Goal: Entertainment & Leisure: Browse casually

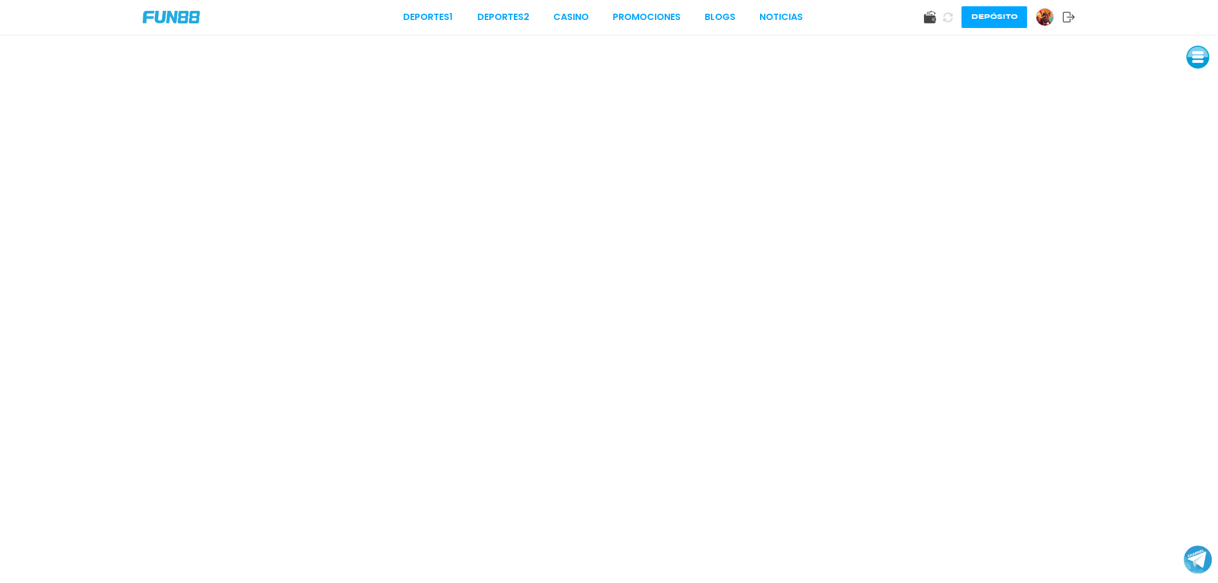
click at [600, 14] on div "Deportes 1 Deportes 2 CASINO Promociones BLOGS NOTICIAS" at bounding box center [604, 17] width 400 height 14
click at [577, 15] on link "CASINO" at bounding box center [571, 17] width 35 height 14
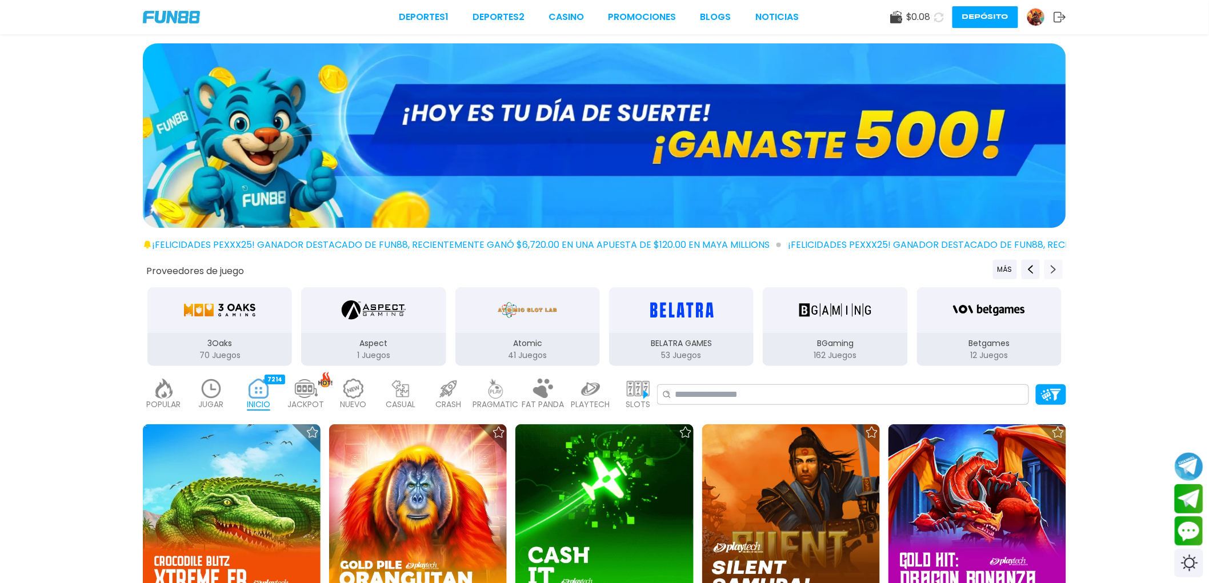
click at [1048, 272] on button "Next providers" at bounding box center [1053, 269] width 18 height 19
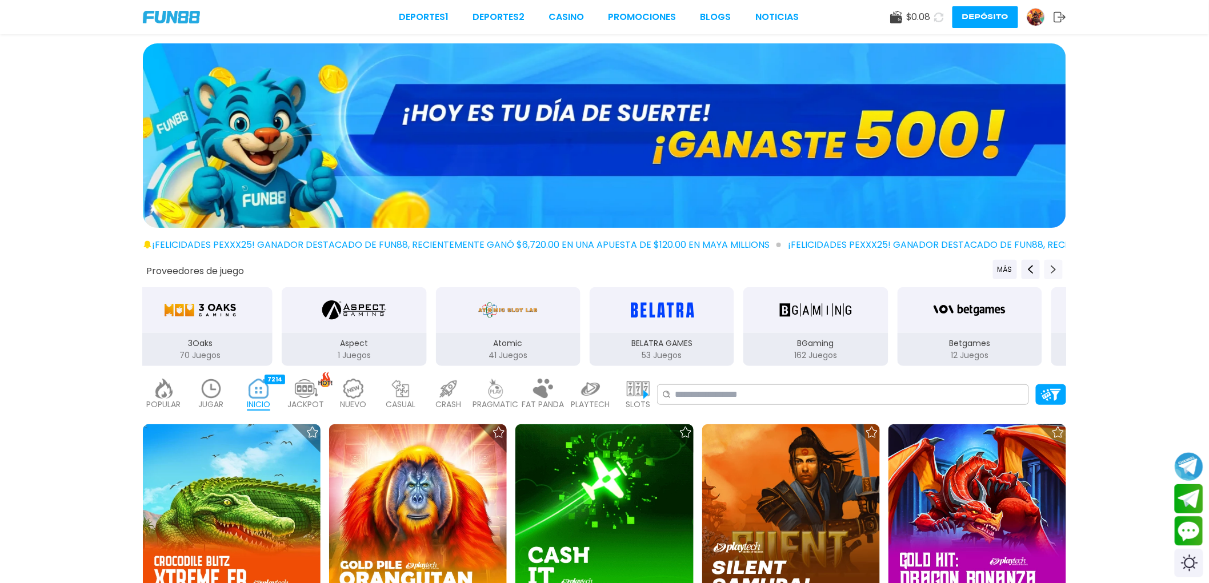
click at [1048, 272] on button "Next providers" at bounding box center [1053, 269] width 18 height 19
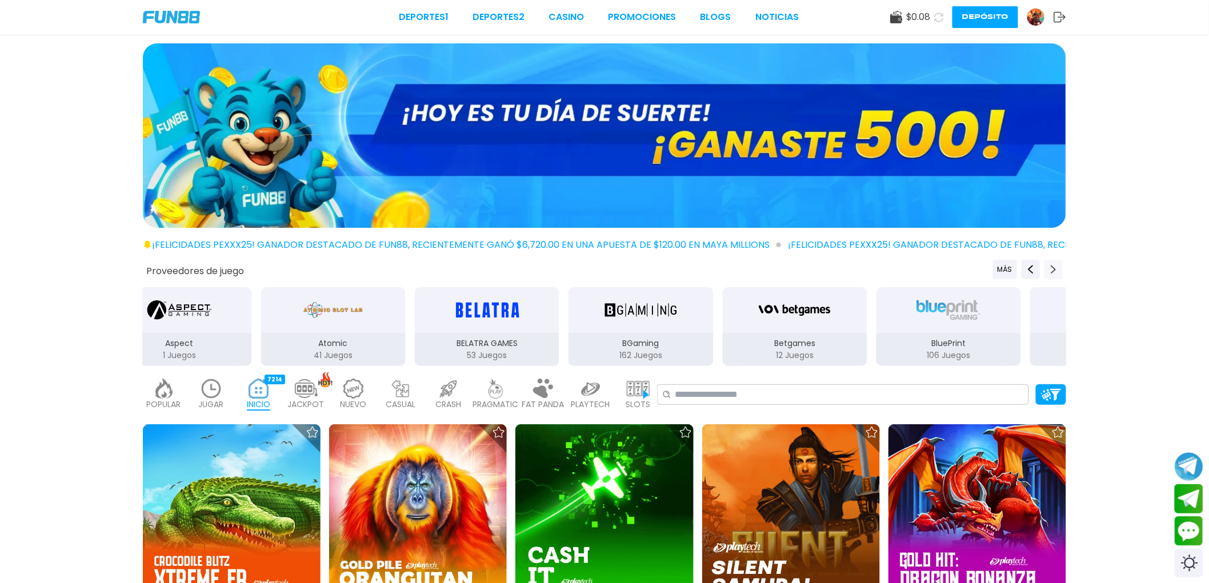
click at [1048, 272] on button "Next providers" at bounding box center [1053, 269] width 18 height 19
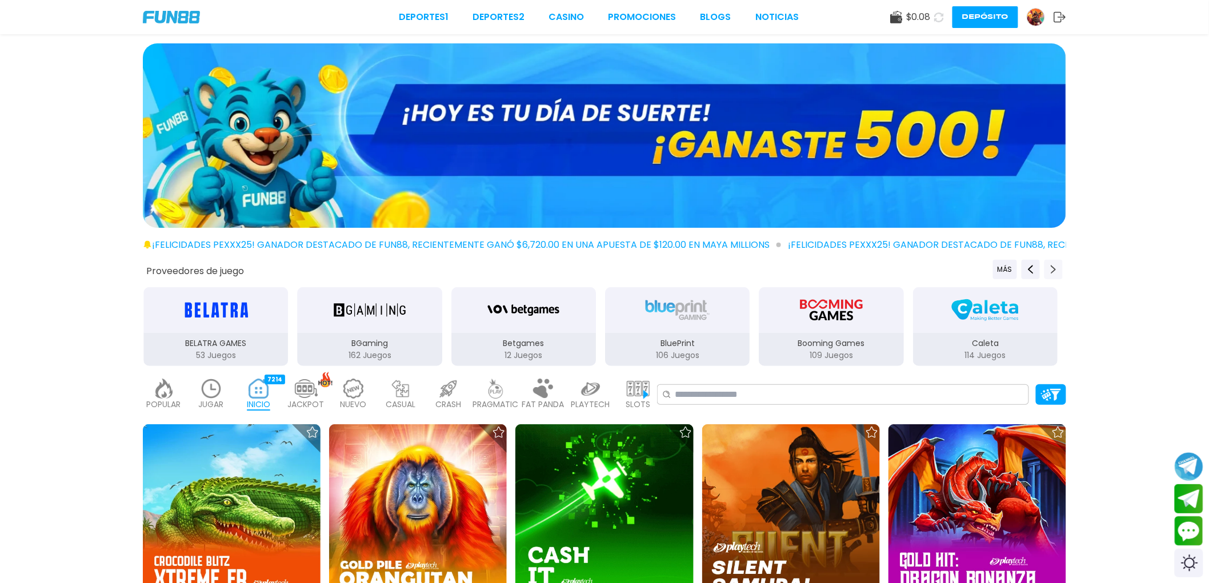
click at [1048, 272] on button "Next providers" at bounding box center [1053, 269] width 18 height 19
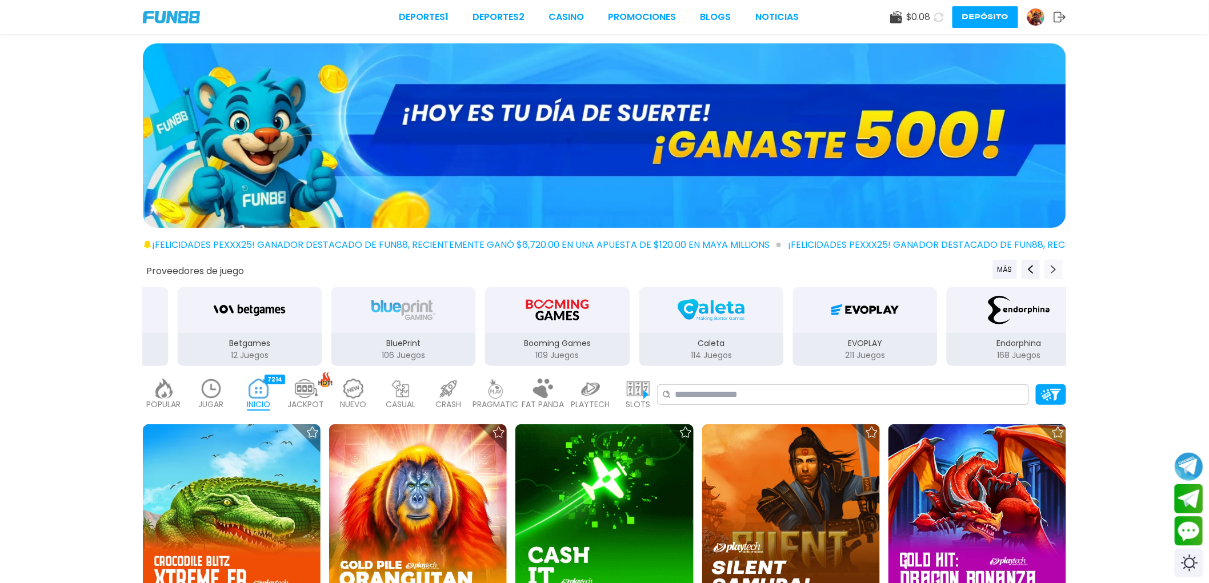
click at [1048, 272] on button "Next providers" at bounding box center [1053, 269] width 18 height 19
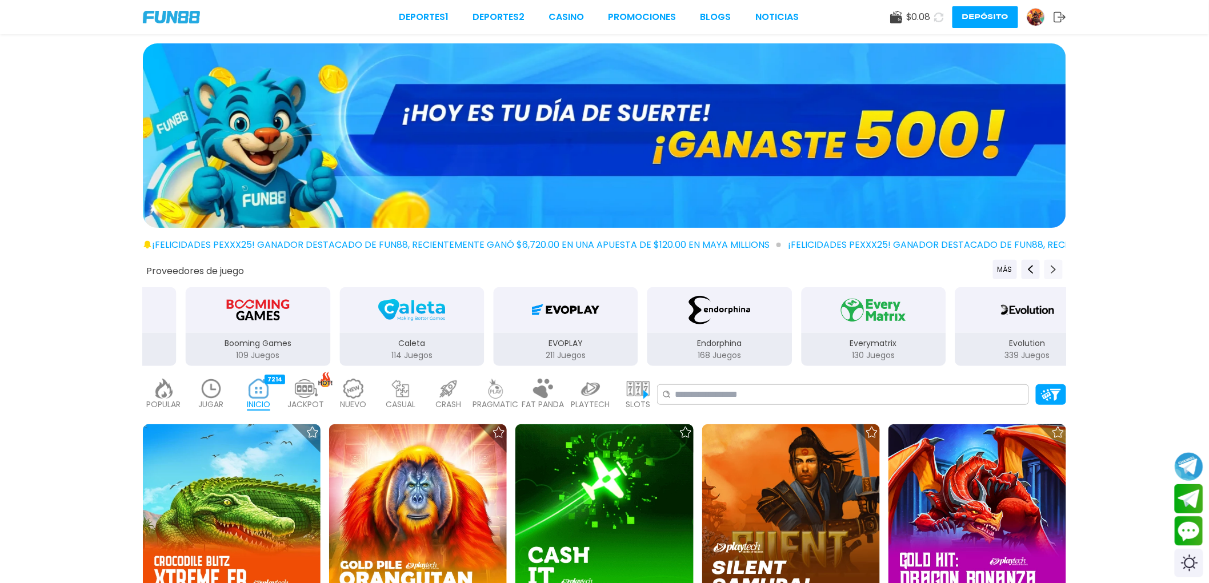
click at [1048, 272] on button "Next providers" at bounding box center [1053, 269] width 18 height 19
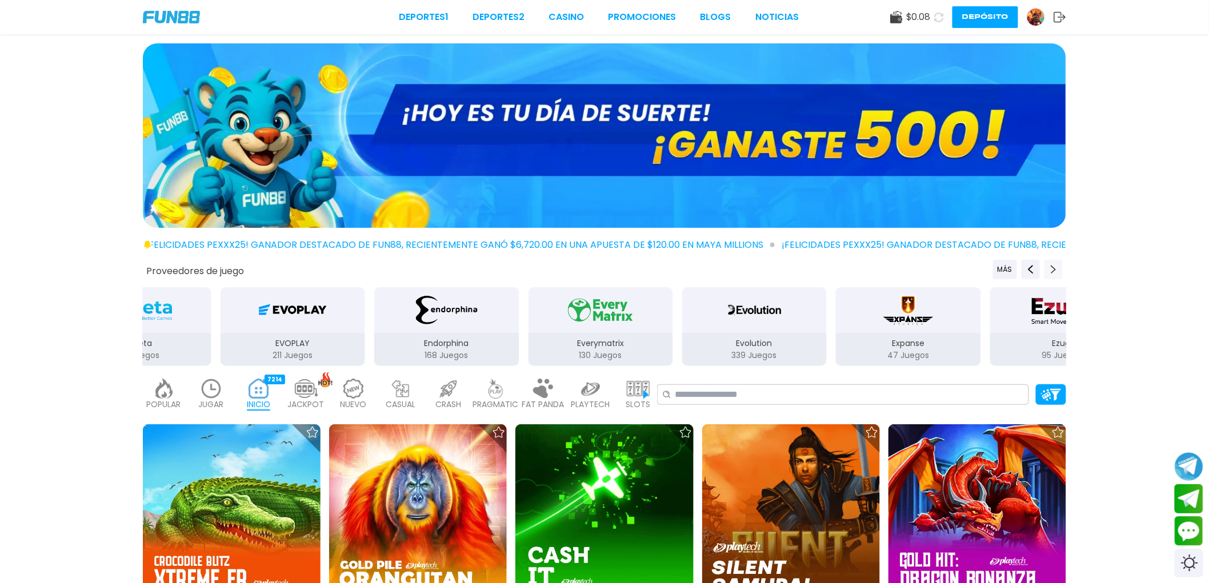
click at [1048, 272] on button "Next providers" at bounding box center [1053, 269] width 18 height 19
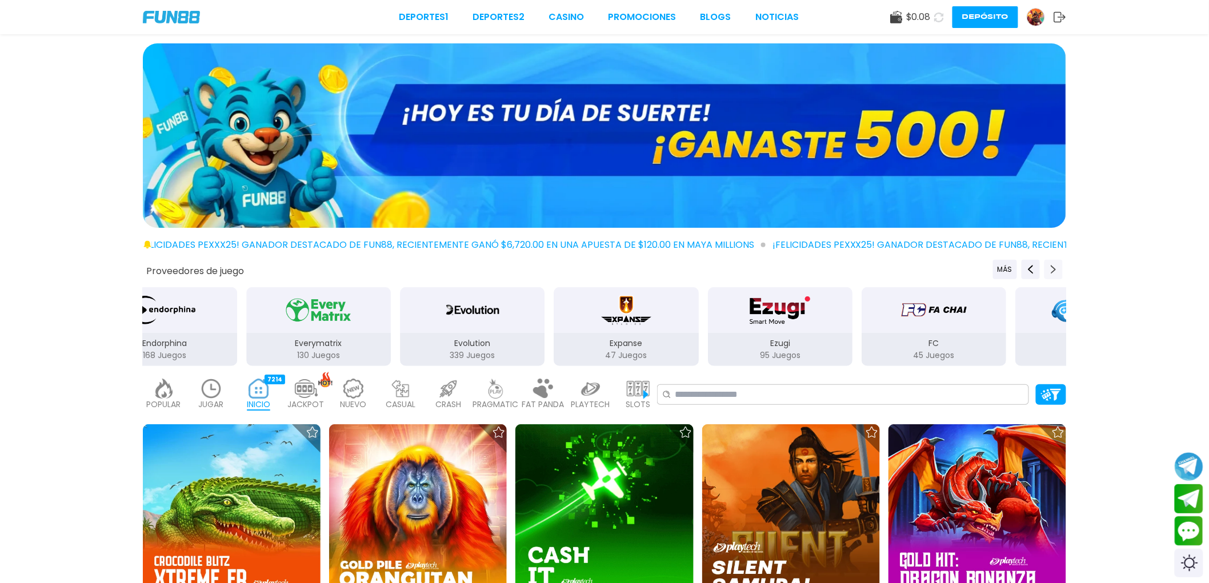
click at [1048, 272] on button "Next providers" at bounding box center [1053, 269] width 18 height 19
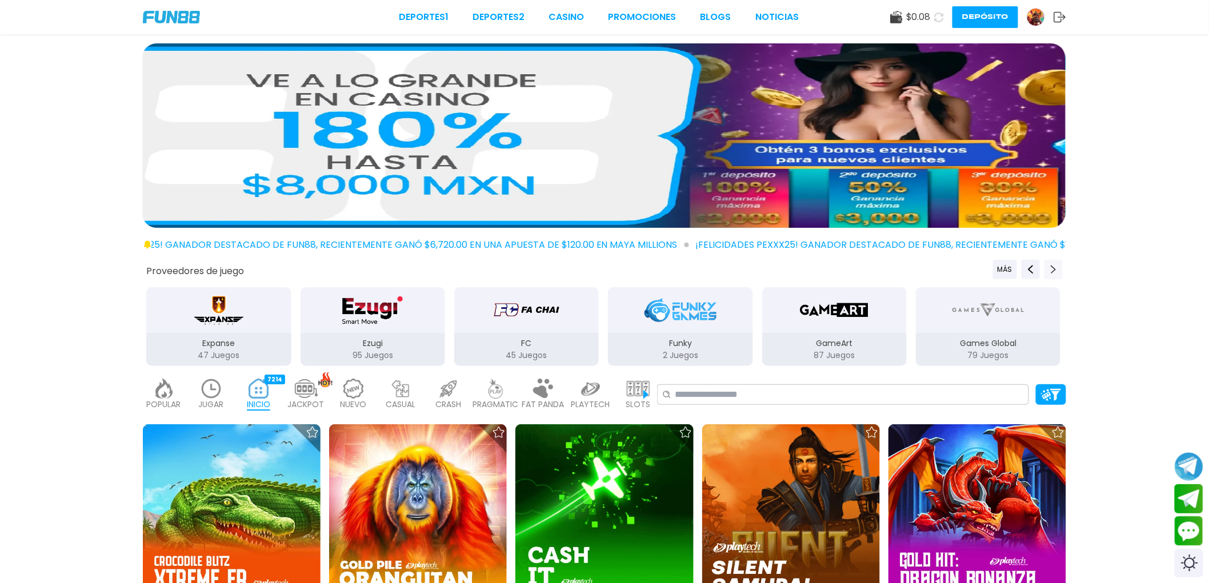
click at [1048, 272] on button "Next providers" at bounding box center [1053, 269] width 18 height 19
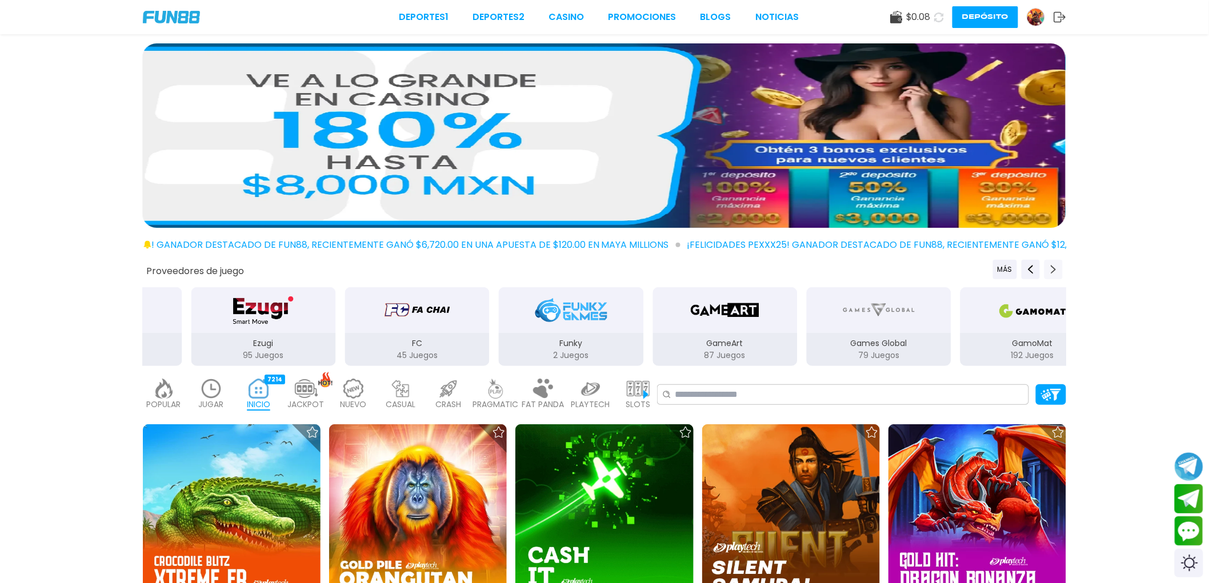
click at [1048, 272] on button "Next providers" at bounding box center [1053, 269] width 18 height 19
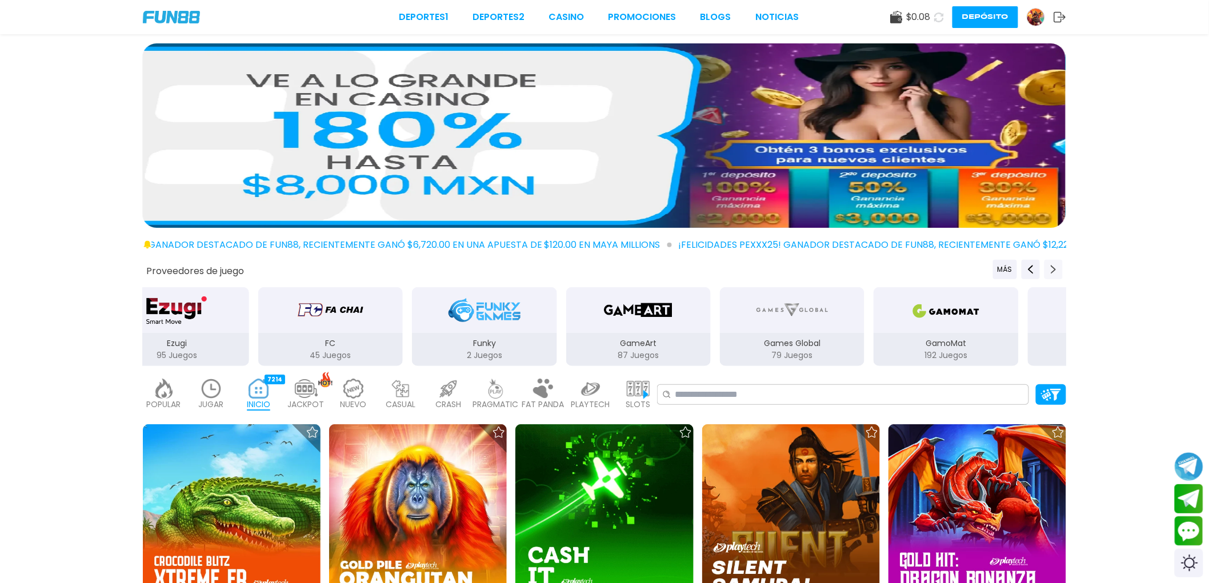
click at [1048, 272] on button "Next providers" at bounding box center [1053, 269] width 18 height 19
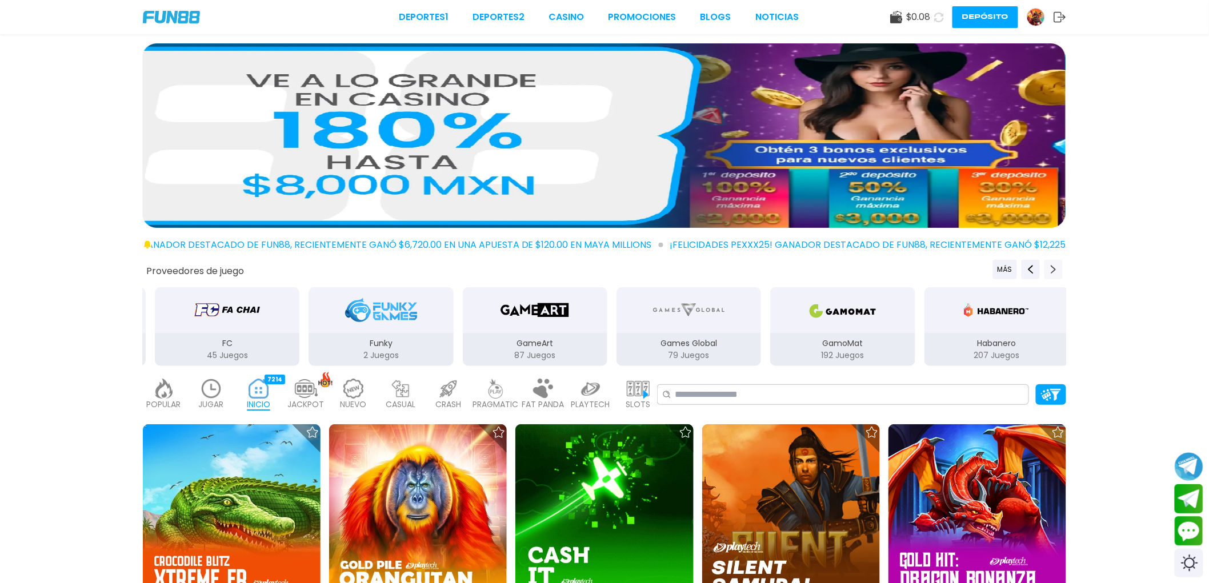
click at [1048, 272] on button "Next providers" at bounding box center [1053, 269] width 18 height 19
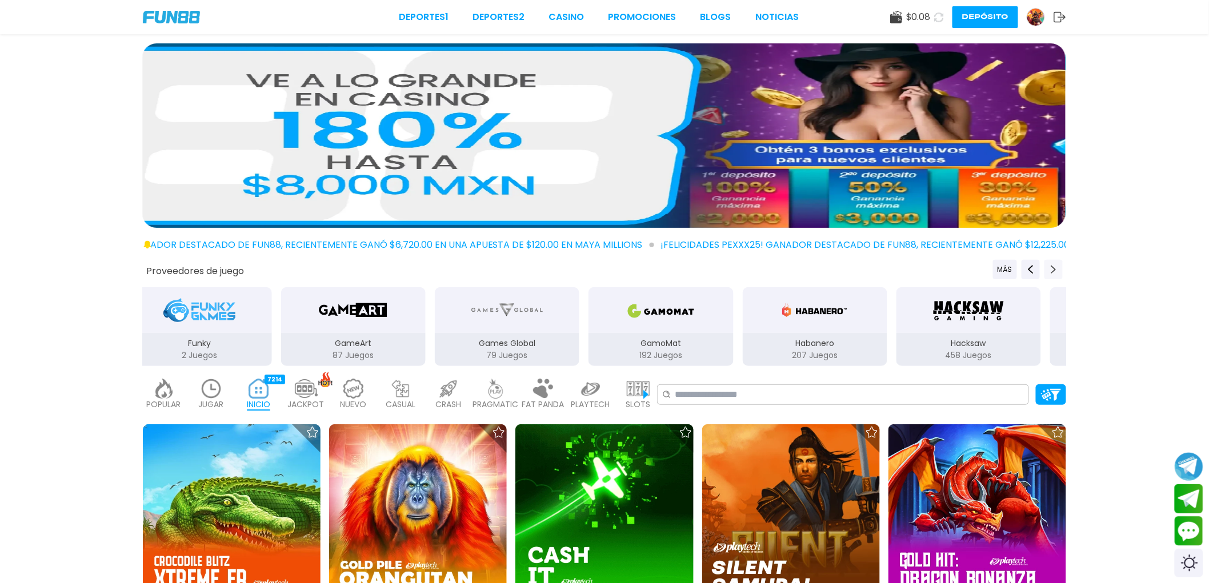
click at [1048, 272] on button "Next providers" at bounding box center [1053, 269] width 18 height 19
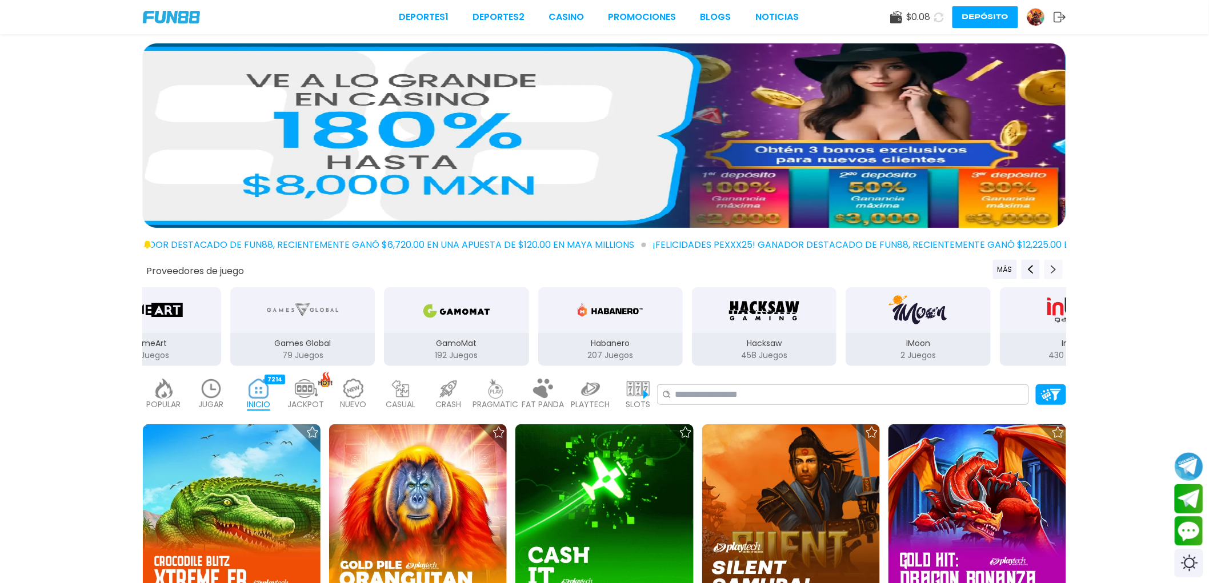
click at [1048, 272] on button "Next providers" at bounding box center [1053, 269] width 18 height 19
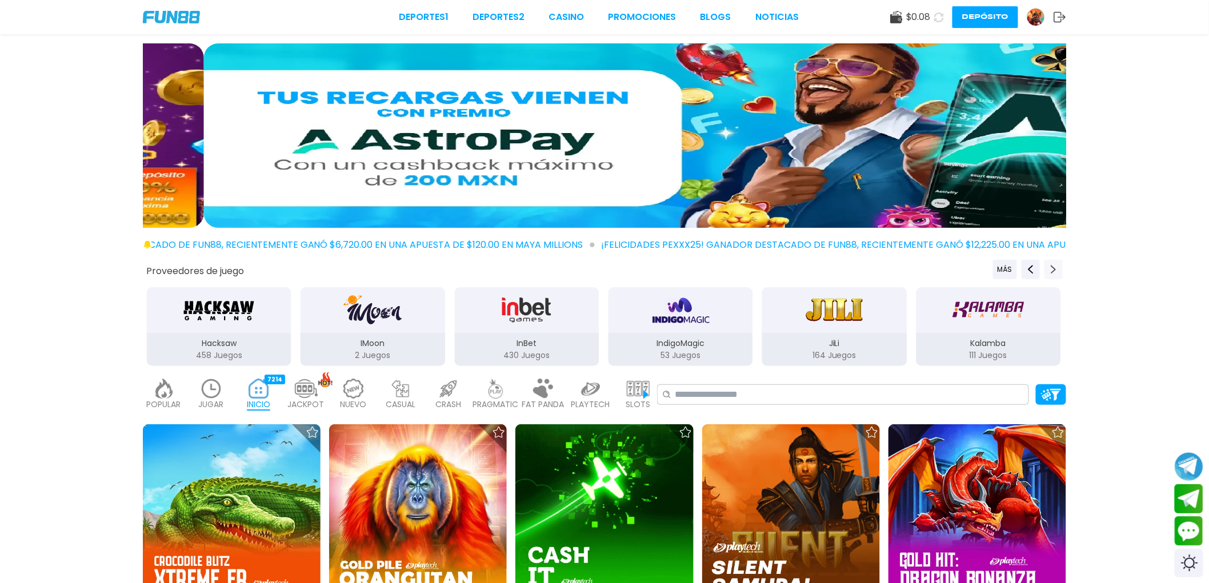
click at [1048, 272] on button "Next providers" at bounding box center [1053, 269] width 18 height 19
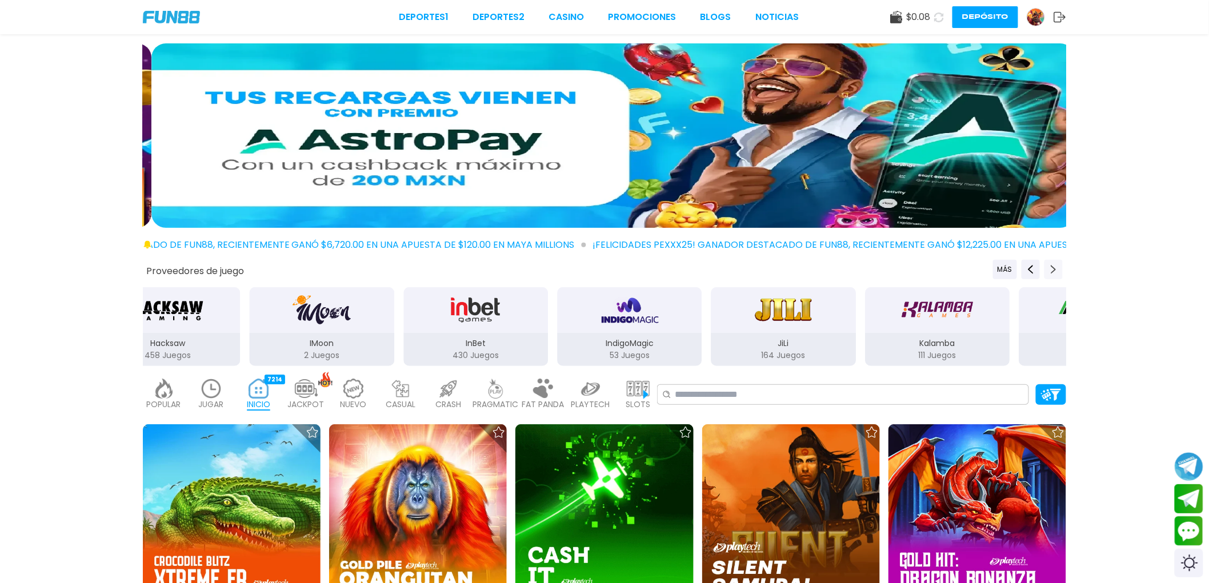
click at [1048, 272] on button "Next providers" at bounding box center [1053, 269] width 18 height 19
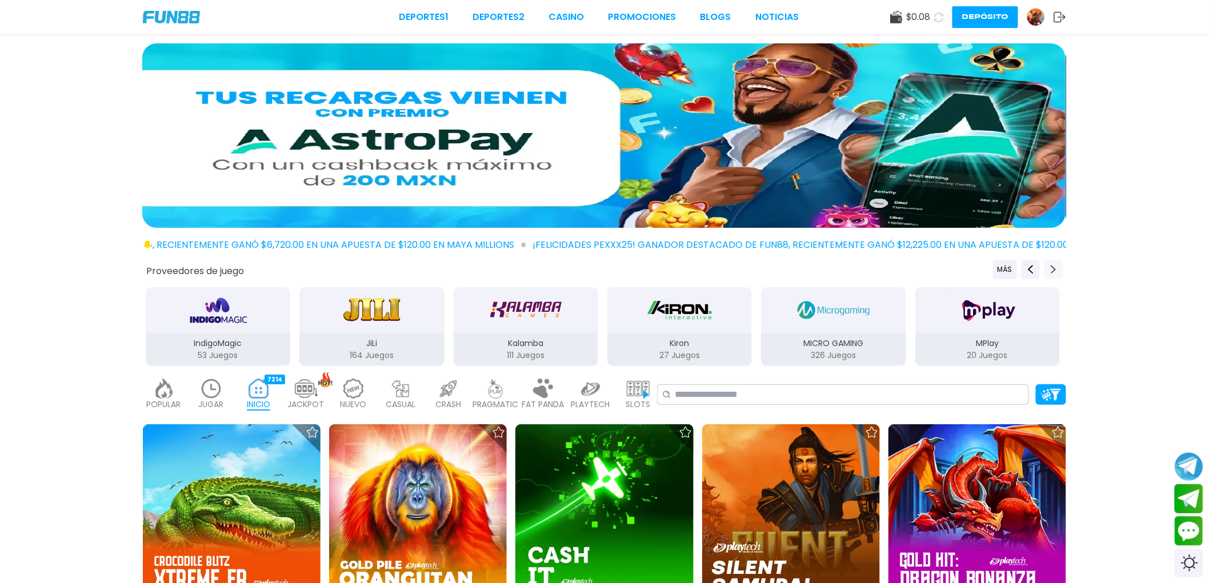
click at [1057, 267] on icon "Next providers" at bounding box center [1053, 269] width 9 height 9
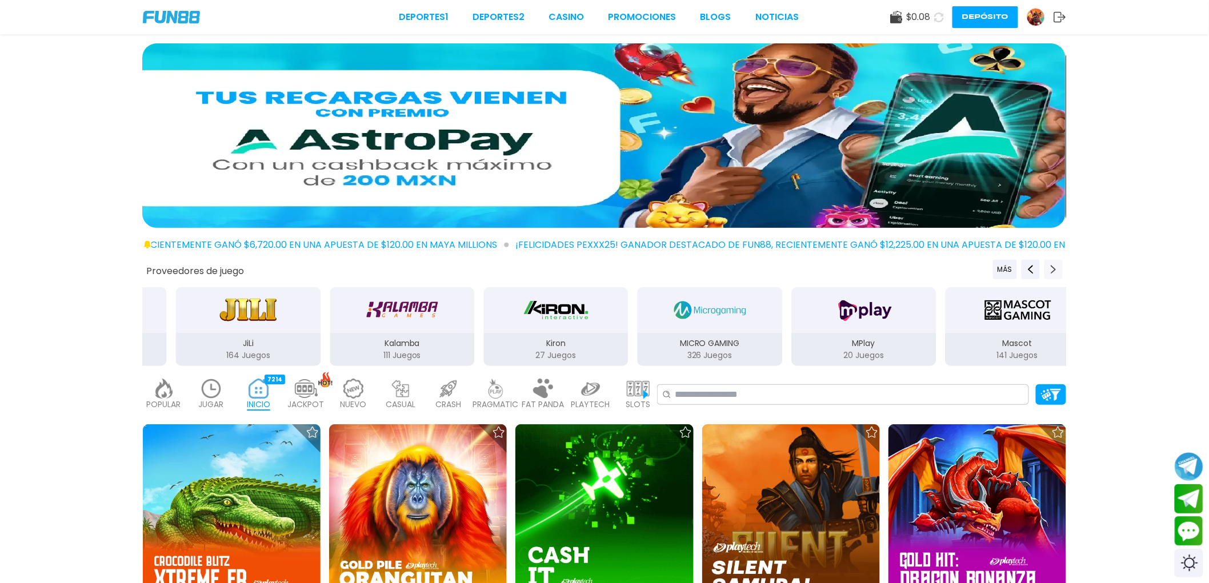
click at [1057, 267] on icon "Next providers" at bounding box center [1053, 269] width 9 height 9
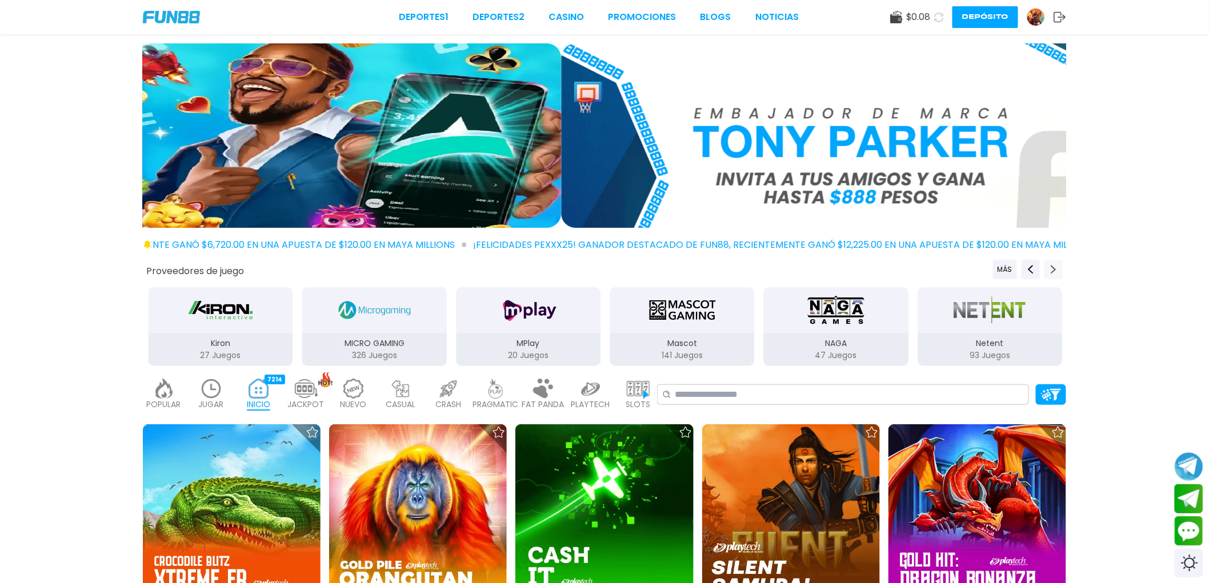
click at [1057, 267] on icon "Next providers" at bounding box center [1053, 269] width 9 height 9
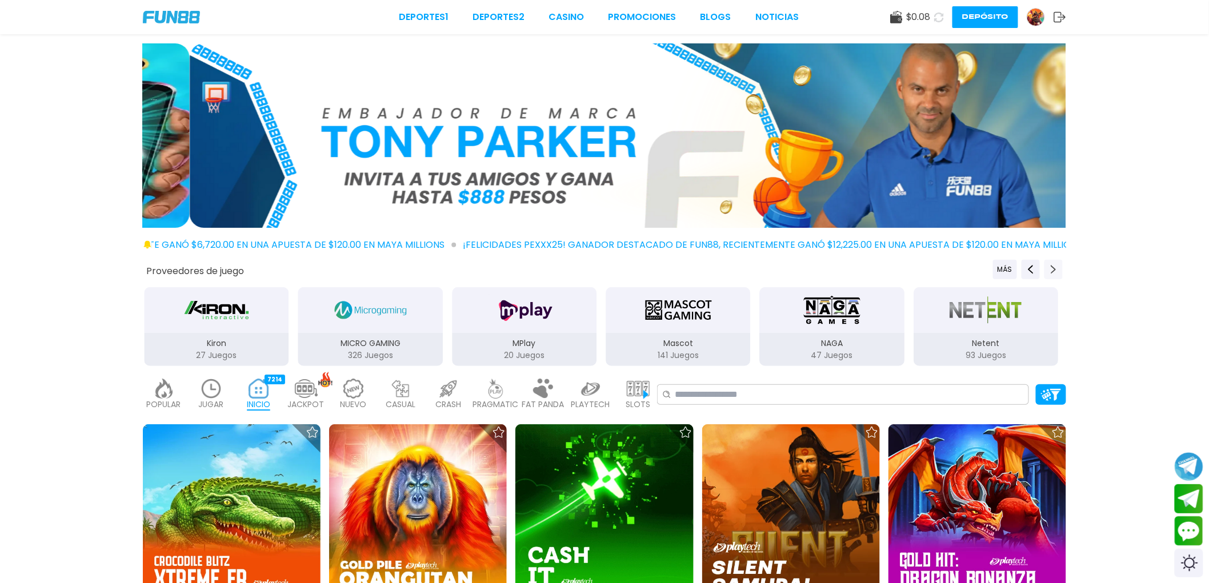
click at [1057, 267] on icon "Next providers" at bounding box center [1053, 269] width 9 height 9
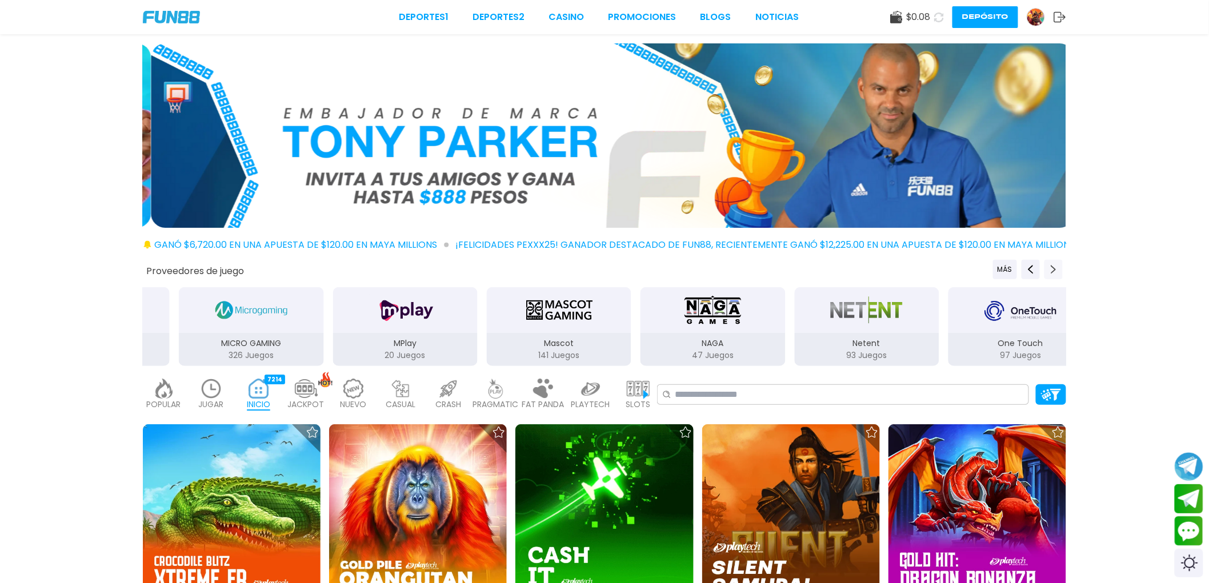
click at [1057, 267] on icon "Next providers" at bounding box center [1053, 269] width 9 height 9
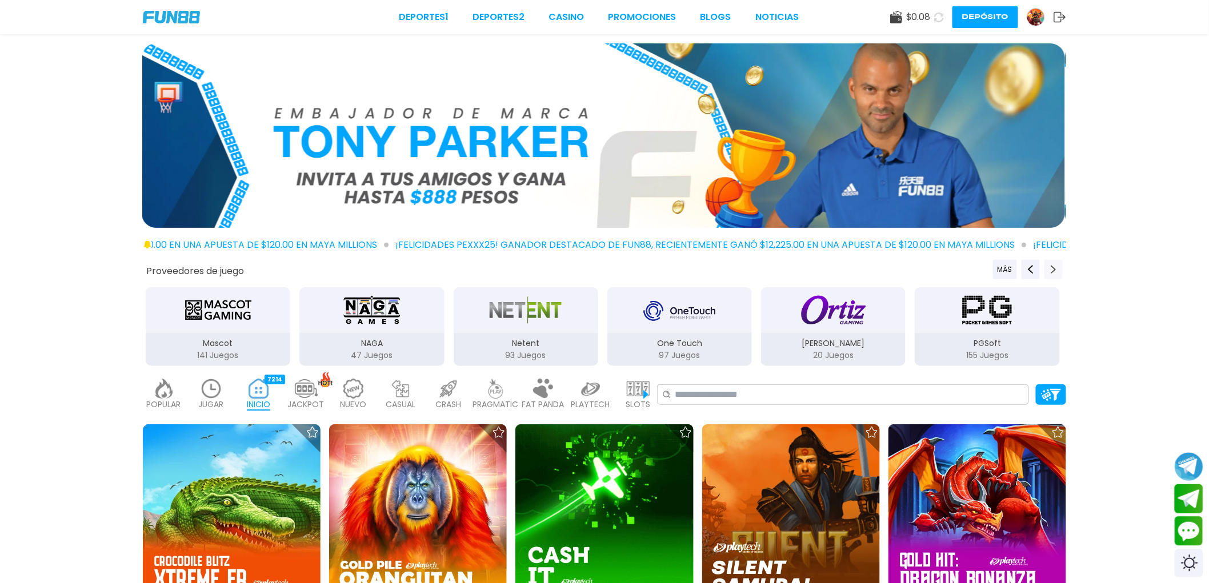
click at [1057, 267] on icon "Next providers" at bounding box center [1053, 269] width 9 height 9
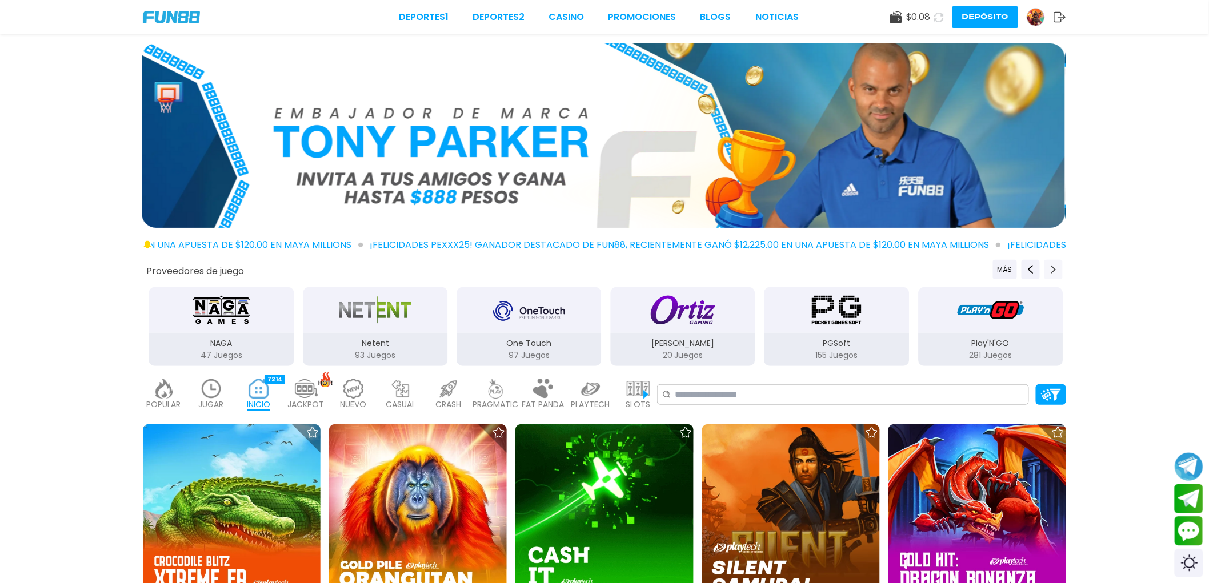
click at [1057, 267] on icon "Next providers" at bounding box center [1053, 269] width 9 height 9
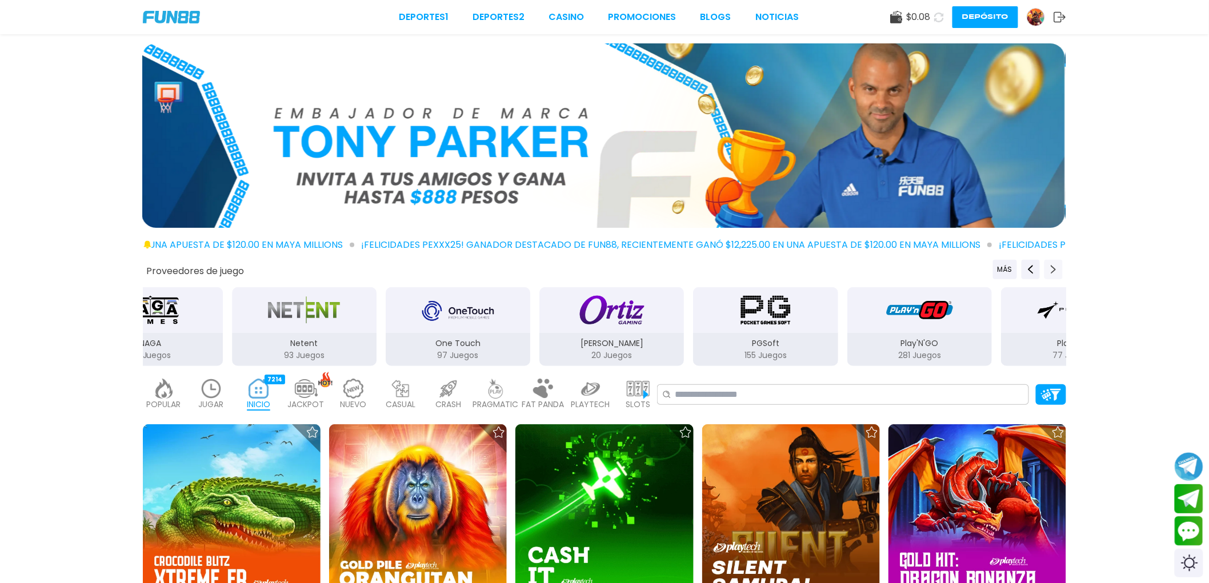
click at [1057, 267] on icon "Next providers" at bounding box center [1053, 269] width 9 height 9
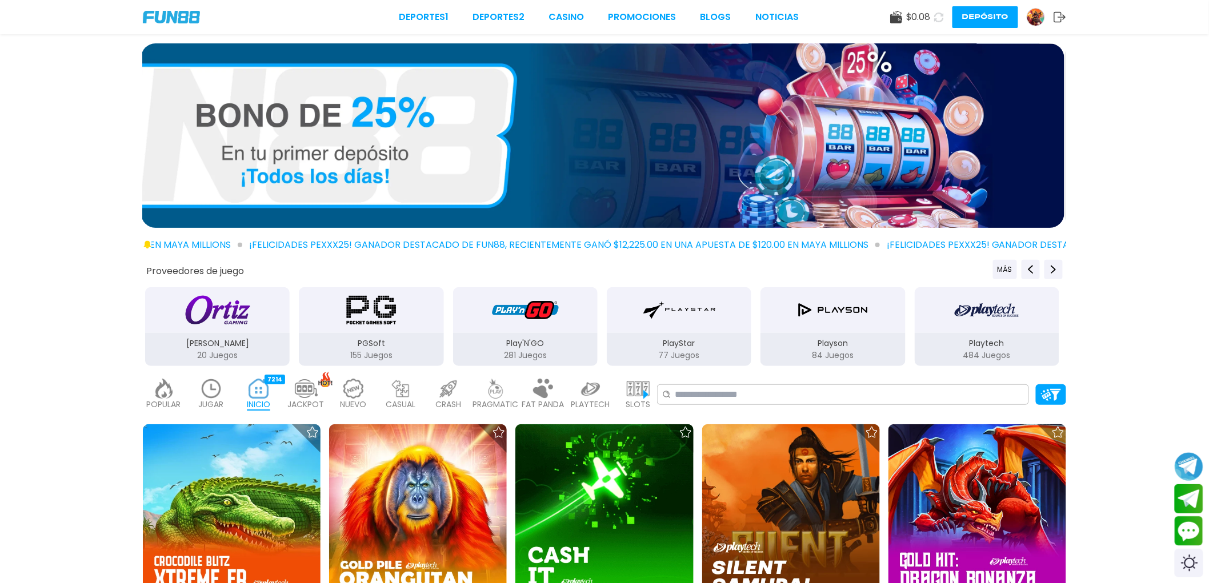
click at [1000, 312] on img "Playtech" at bounding box center [986, 310] width 64 height 32
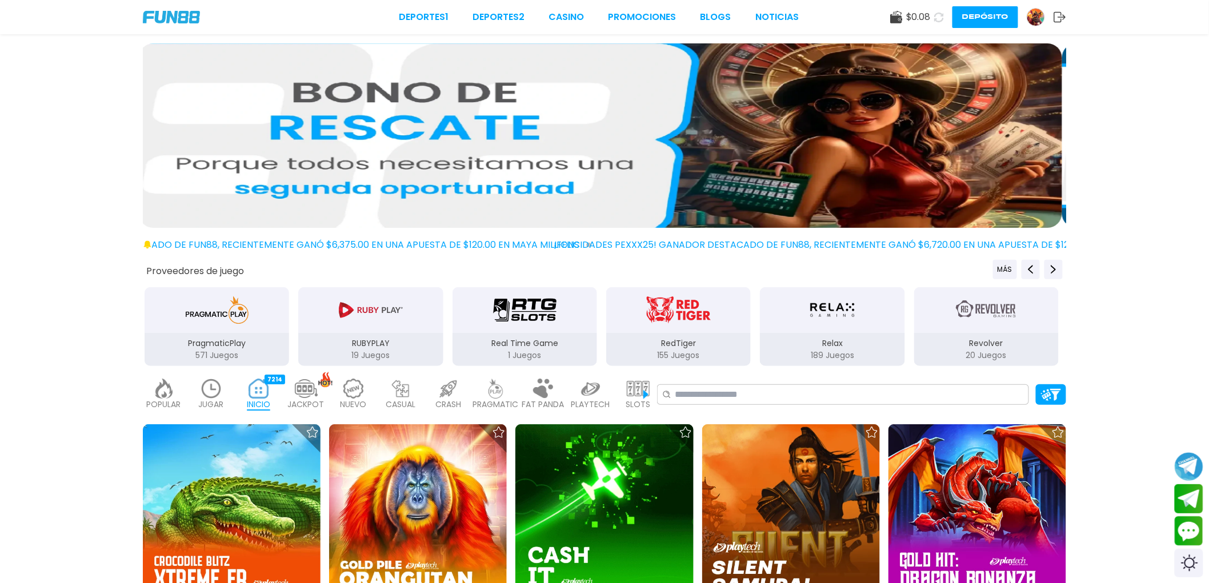
click at [1204, 318] on div "Proveedores de juego MÁS 3Oaks 70 Juegos Aspect 1 Juegos Atomic 41 Juegos BELAT…" at bounding box center [604, 313] width 1209 height 107
click at [1091, 117] on div at bounding box center [604, 137] width 1209 height 189
click at [1089, 89] on div at bounding box center [604, 137] width 1209 height 189
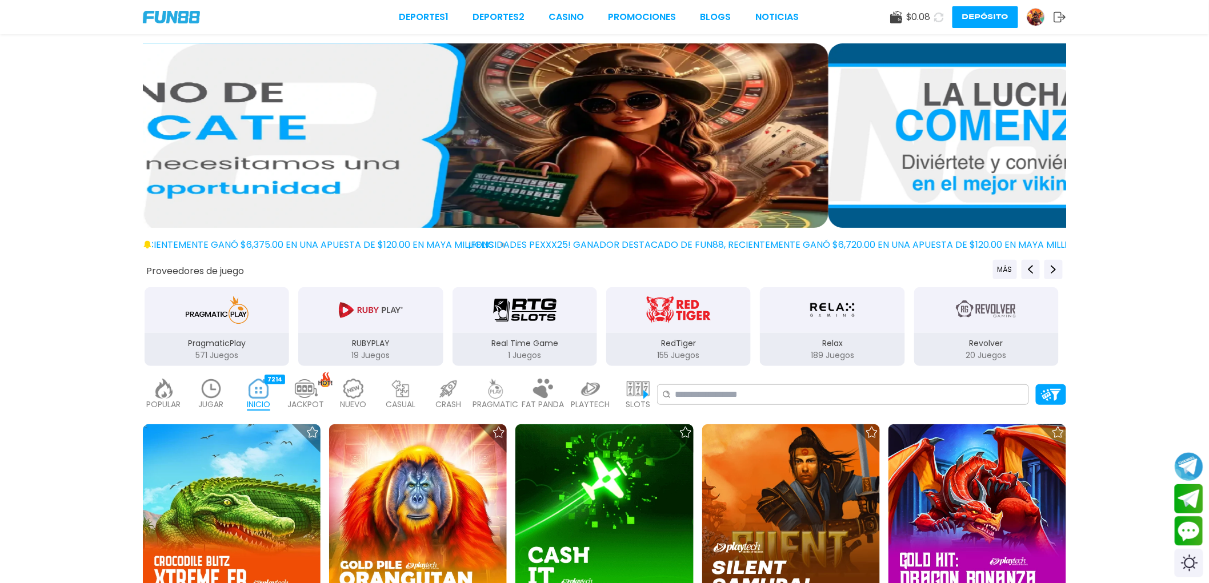
click at [1088, 73] on div at bounding box center [604, 137] width 1209 height 189
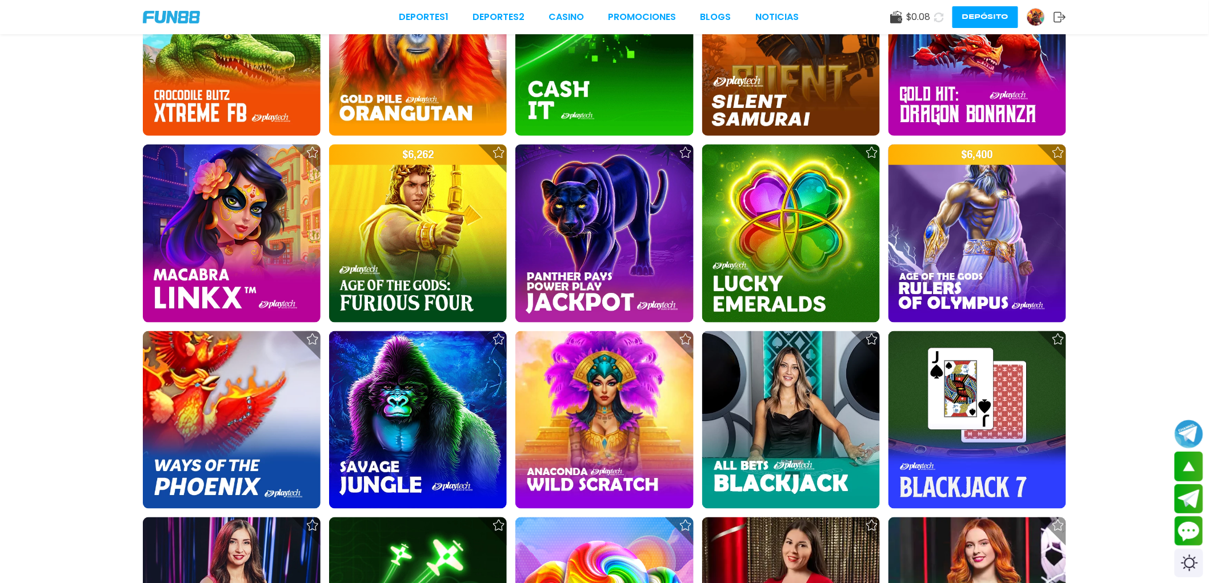
scroll to position [444, 0]
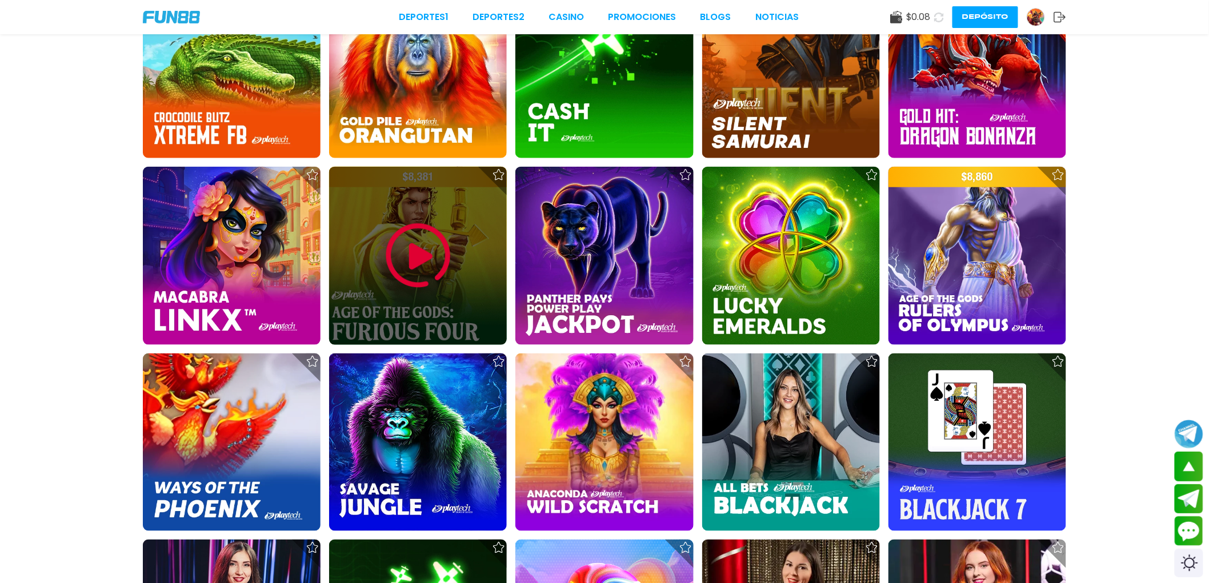
click at [387, 244] on img at bounding box center [418, 256] width 69 height 69
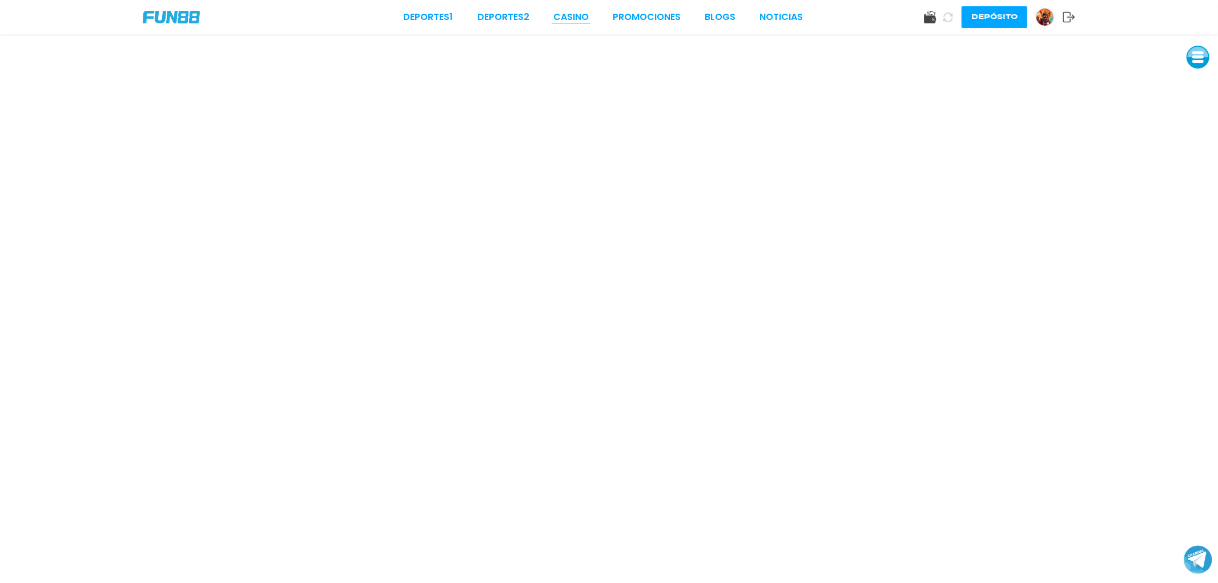
click at [572, 15] on link "CASINO" at bounding box center [571, 17] width 35 height 14
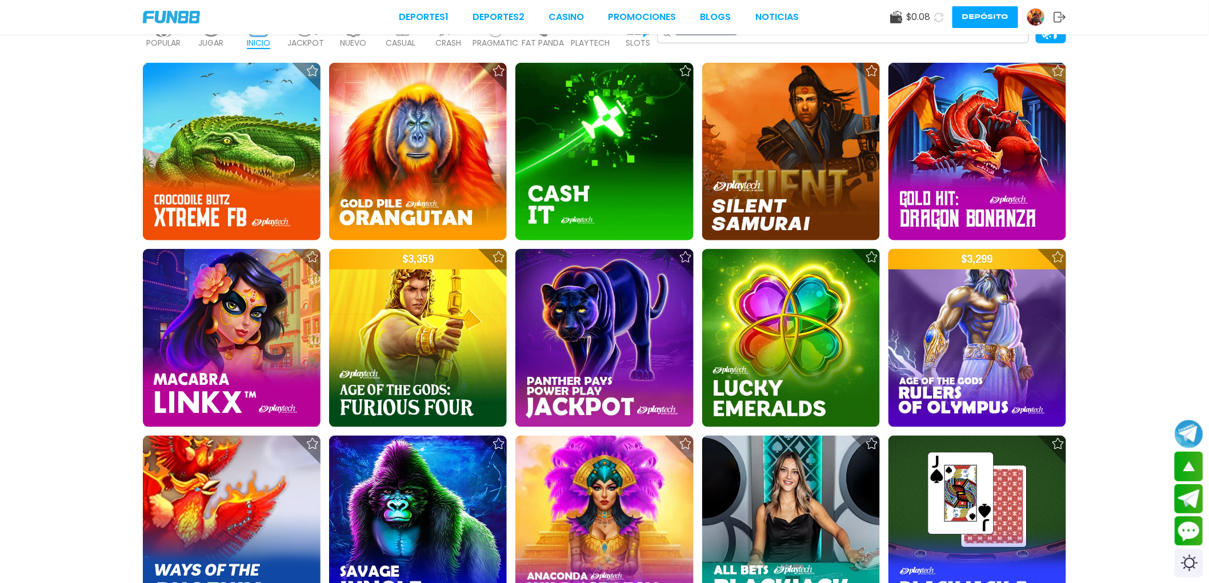
scroll to position [444, 0]
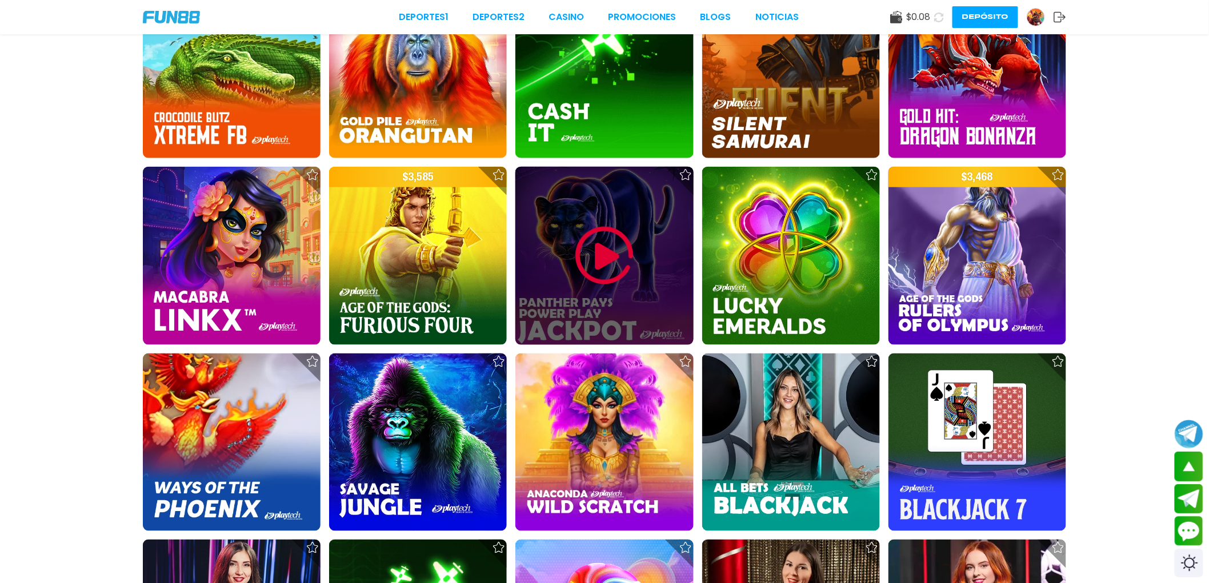
click at [576, 272] on img at bounding box center [604, 256] width 69 height 69
